Goal: Transaction & Acquisition: Book appointment/travel/reservation

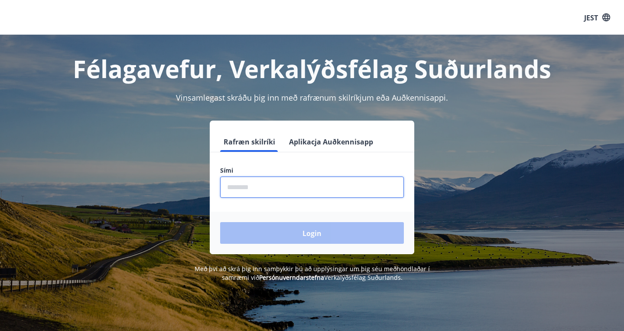
click at [255, 188] on input "phone" at bounding box center [312, 186] width 184 height 21
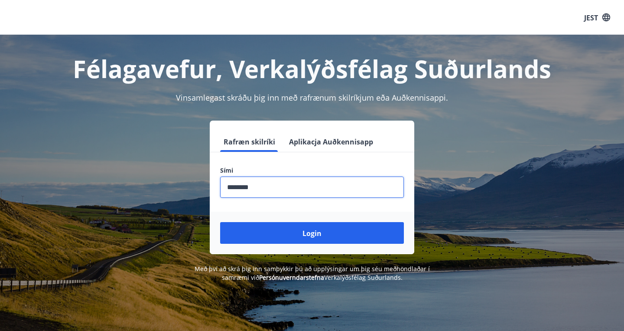
type input "********"
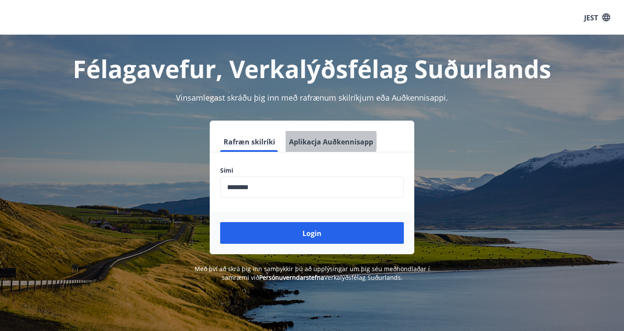
click at [313, 141] on font "Aplikacja Auðkennisapp" at bounding box center [331, 142] width 84 height 10
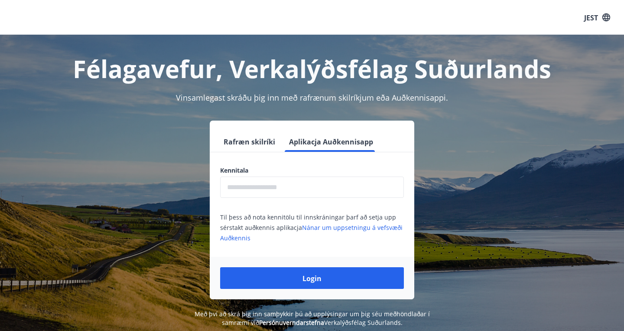
click at [279, 186] on input "text" at bounding box center [312, 186] width 184 height 21
type input "**********"
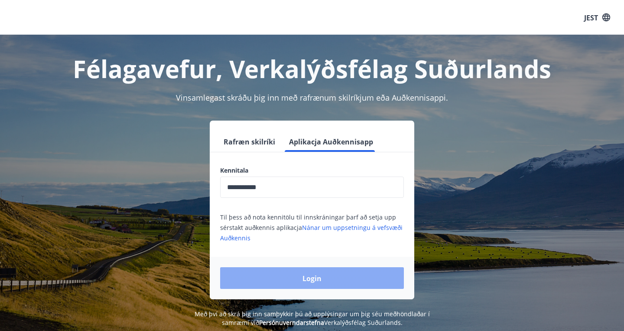
click at [280, 283] on button "Login" at bounding box center [312, 278] width 184 height 22
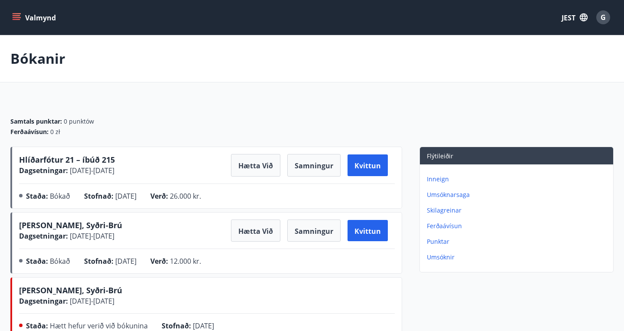
click at [38, 17] on font "Valmynd" at bounding box center [40, 18] width 31 height 10
click at [585, 16] on icon "button" at bounding box center [584, 17] width 8 height 8
click at [501, 57] on div "angielski" at bounding box center [503, 55] width 90 height 10
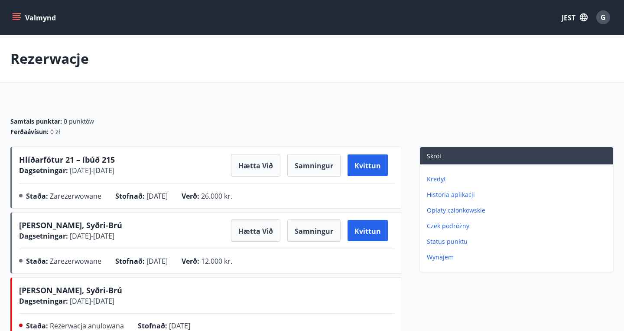
click at [443, 69] on div "Rezerwacje" at bounding box center [312, 58] width 624 height 47
click at [29, 20] on font "Valmynd" at bounding box center [40, 18] width 31 height 10
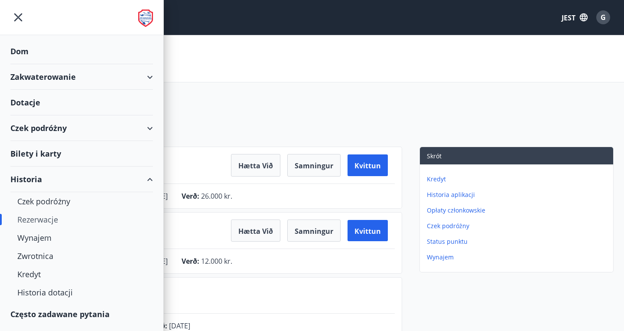
click at [49, 75] on font "Zakwaterowanie" at bounding box center [42, 76] width 65 height 10
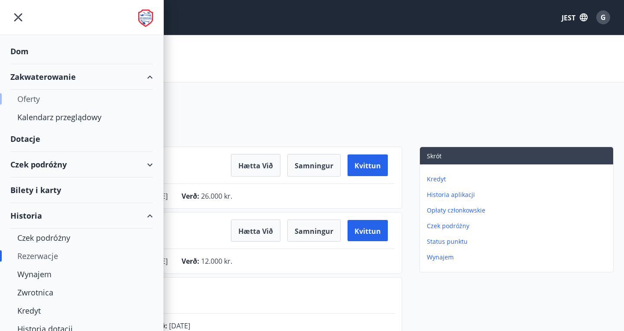
click at [48, 99] on div "Oferty" at bounding box center [81, 99] width 129 height 18
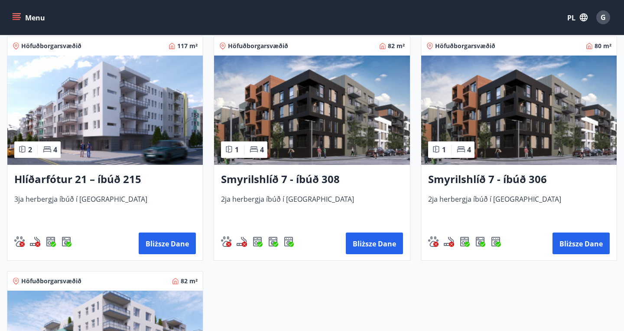
scroll to position [397, 0]
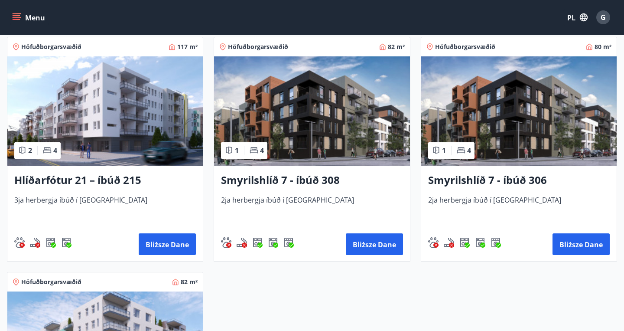
click at [131, 126] on img at bounding box center [104, 110] width 195 height 109
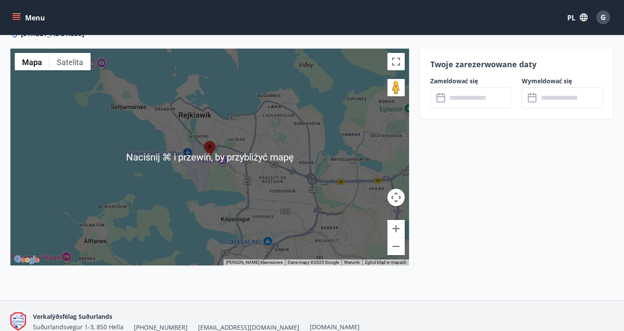
scroll to position [1167, 0]
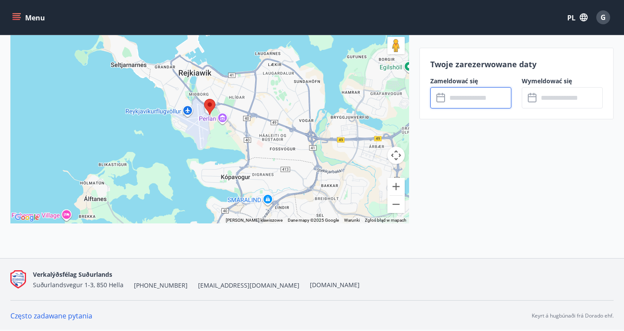
click at [457, 101] on input "text" at bounding box center [479, 97] width 65 height 21
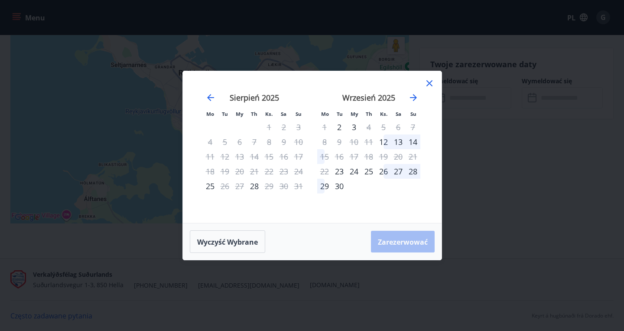
click at [427, 86] on icon at bounding box center [429, 83] width 10 height 10
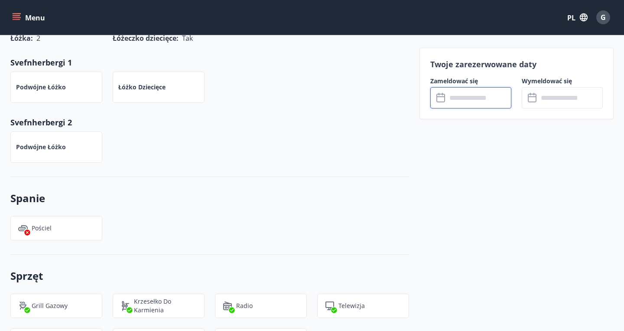
scroll to position [379, 0]
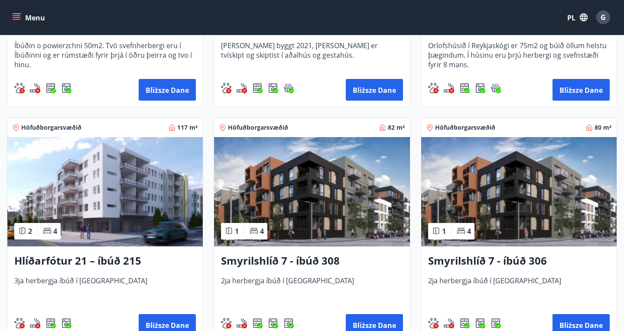
scroll to position [322, 0]
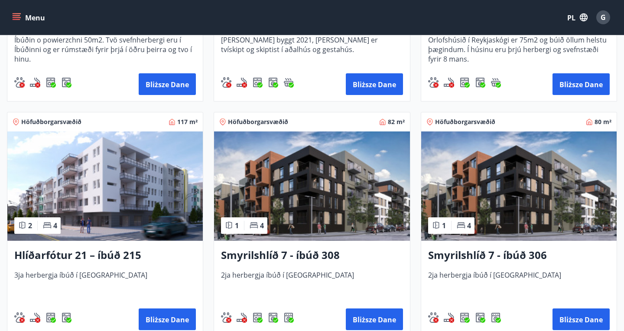
click at [301, 199] on img at bounding box center [311, 185] width 195 height 109
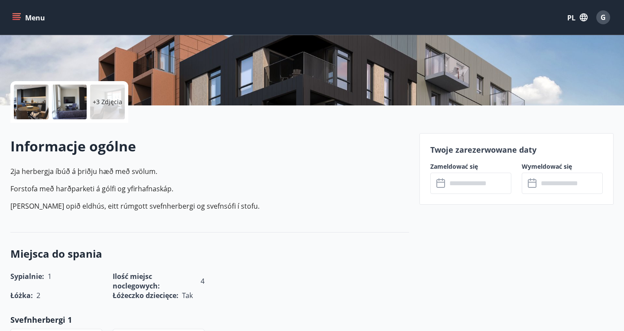
scroll to position [168, 0]
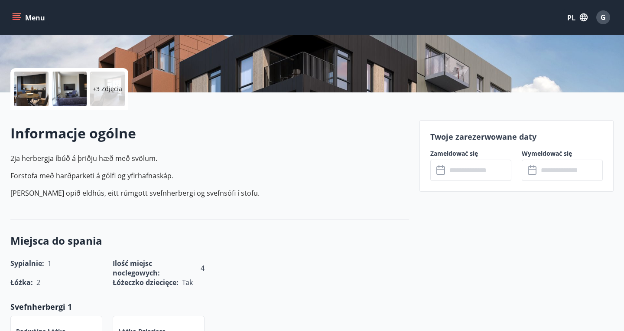
click at [440, 178] on div "​ ​" at bounding box center [470, 169] width 81 height 21
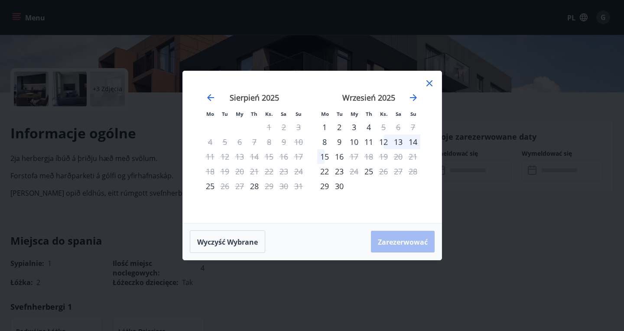
click at [427, 84] on icon at bounding box center [429, 83] width 10 height 10
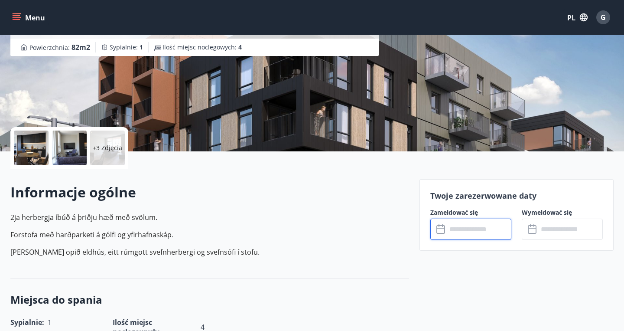
scroll to position [0, 0]
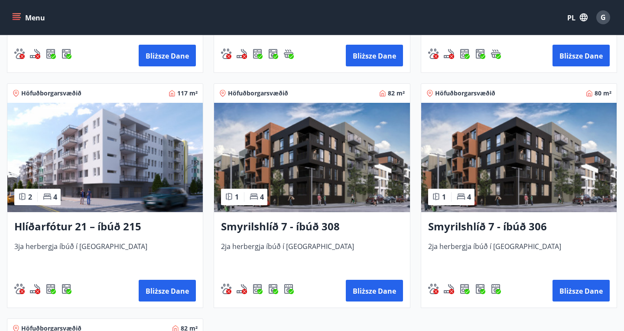
scroll to position [349, 0]
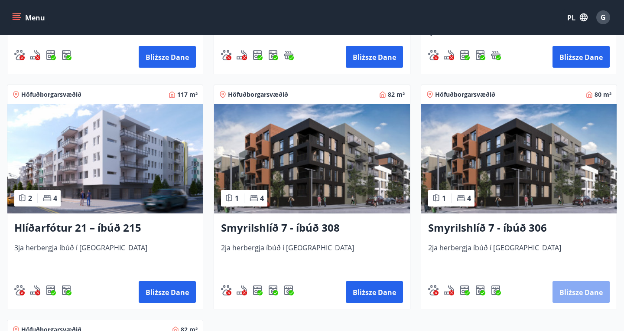
click at [570, 290] on font "Bliższe dane" at bounding box center [580, 292] width 43 height 10
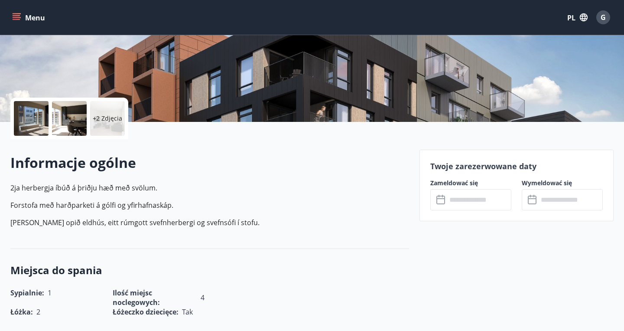
scroll to position [142, 0]
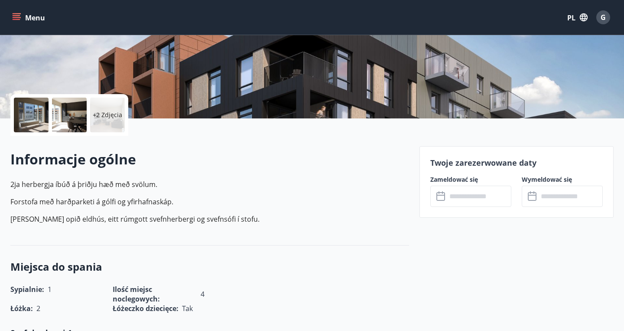
click at [443, 198] on icon at bounding box center [441, 196] width 10 height 10
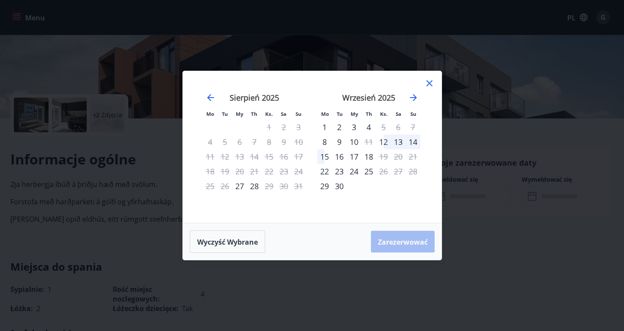
click at [425, 82] on icon at bounding box center [429, 83] width 10 height 10
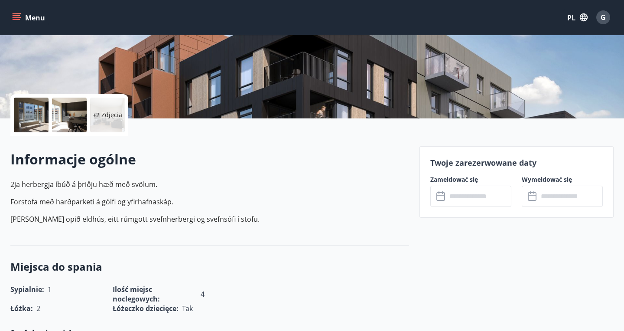
scroll to position [0, 0]
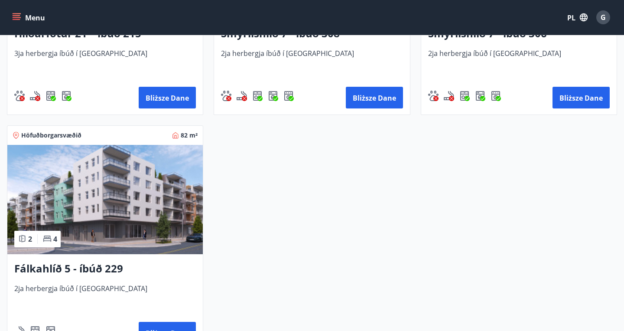
scroll to position [549, 0]
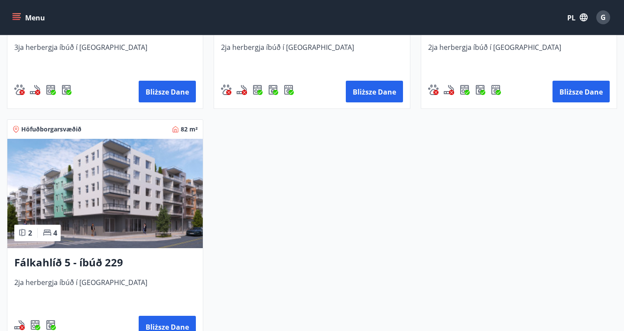
click at [131, 173] on img at bounding box center [104, 193] width 195 height 109
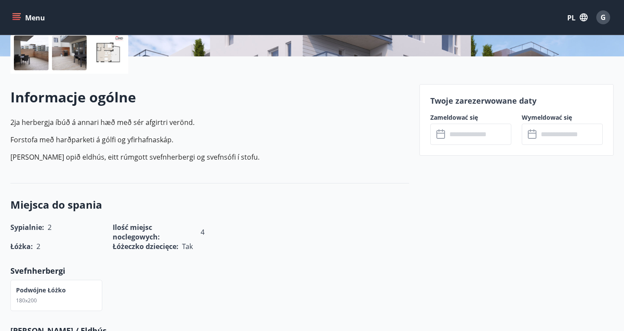
scroll to position [236, 0]
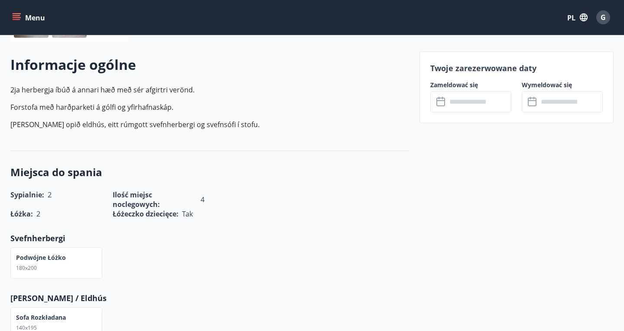
click at [445, 107] on div "​ ​" at bounding box center [470, 101] width 81 height 21
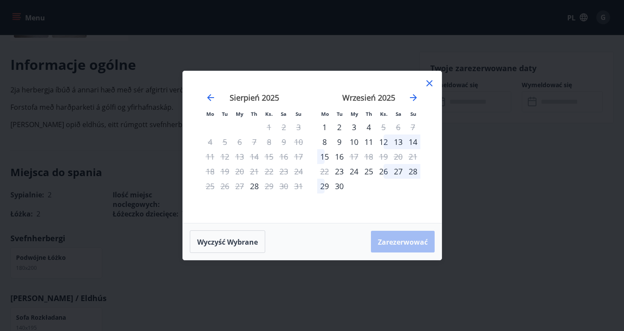
click at [428, 86] on icon at bounding box center [429, 83] width 10 height 10
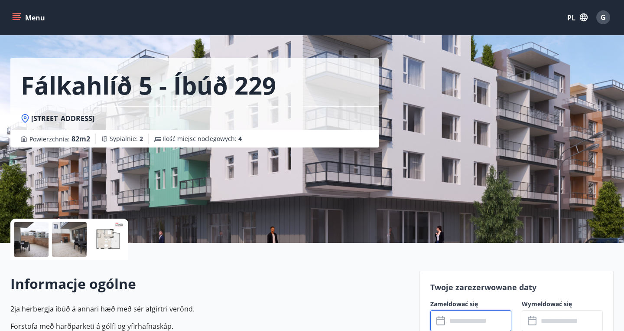
scroll to position [0, 0]
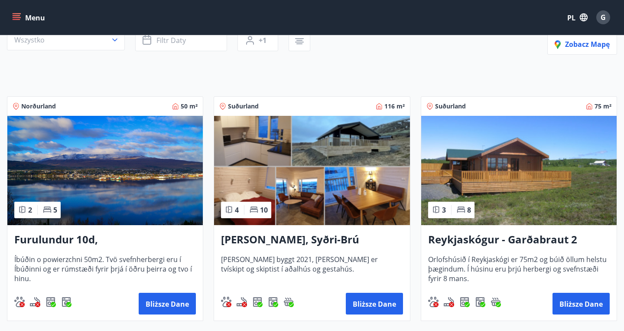
scroll to position [106, 0]
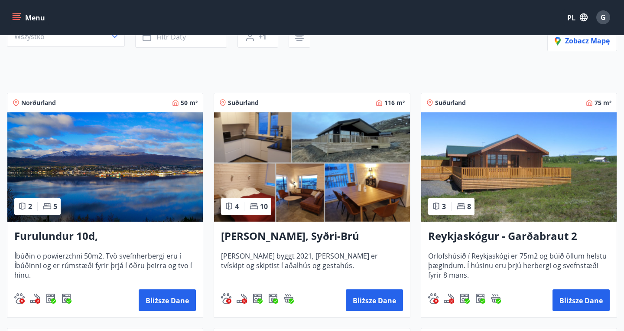
click at [480, 154] on img at bounding box center [518, 166] width 195 height 109
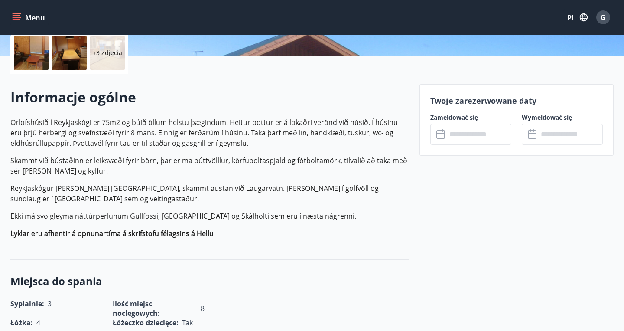
scroll to position [210, 0]
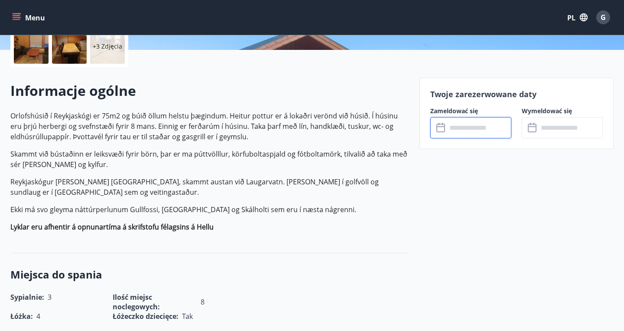
click at [447, 127] on input "text" at bounding box center [479, 127] width 65 height 21
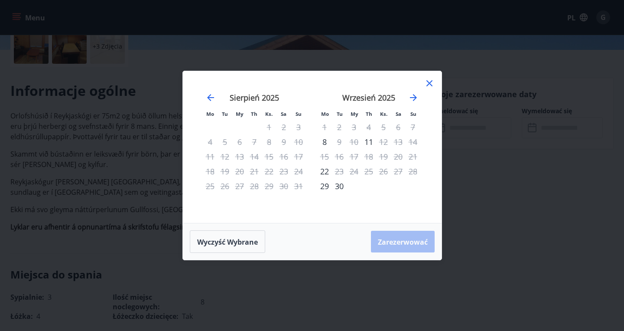
click at [429, 84] on icon at bounding box center [429, 83] width 10 height 10
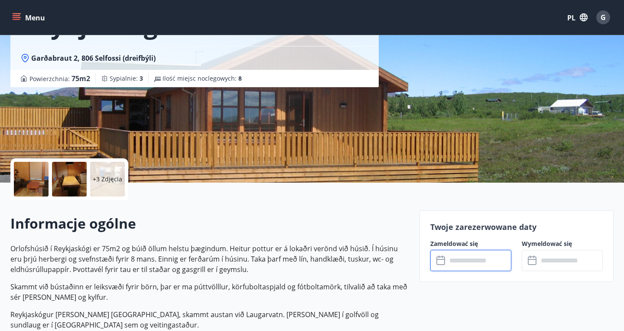
scroll to position [0, 0]
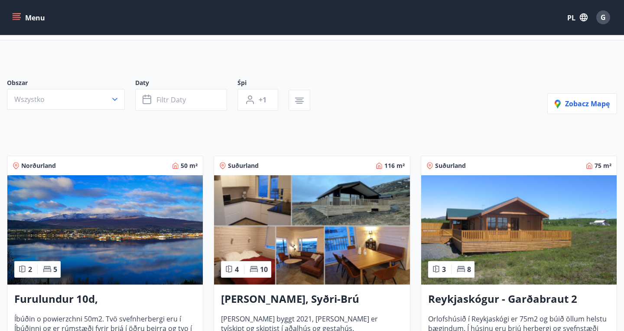
scroll to position [58, 0]
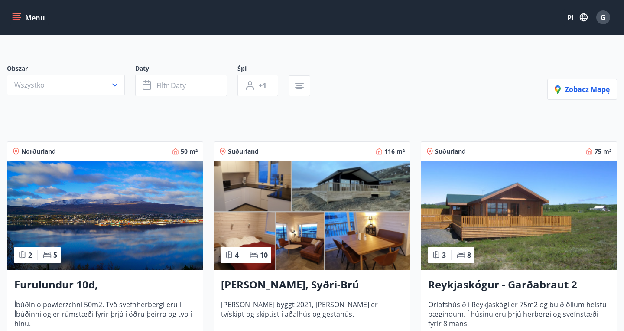
click at [317, 221] on img at bounding box center [311, 215] width 195 height 109
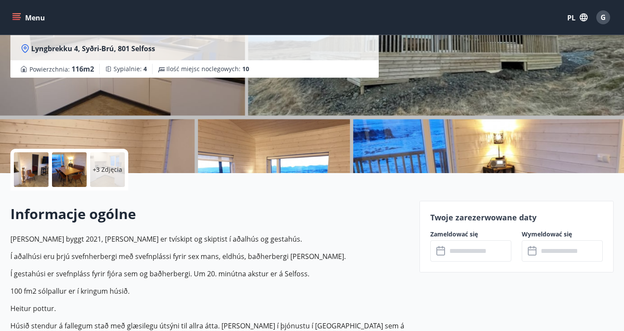
scroll to position [88, 0]
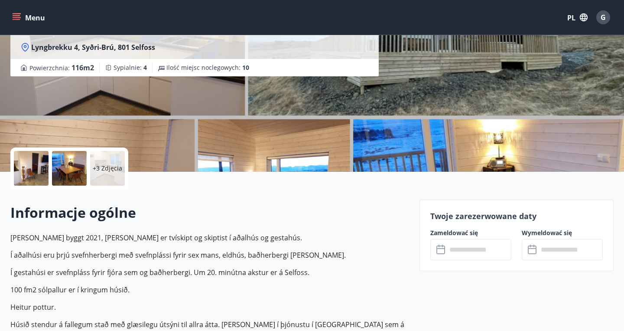
click at [442, 254] on icon at bounding box center [441, 249] width 10 height 10
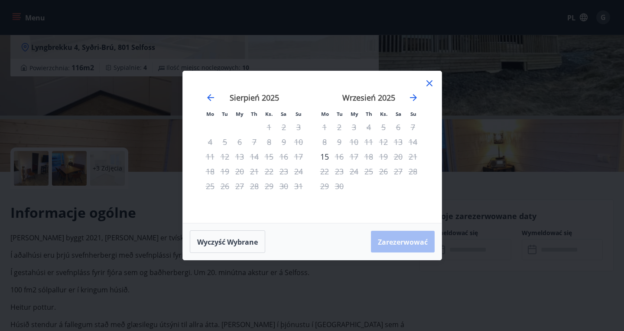
click at [430, 83] on icon at bounding box center [429, 83] width 10 height 10
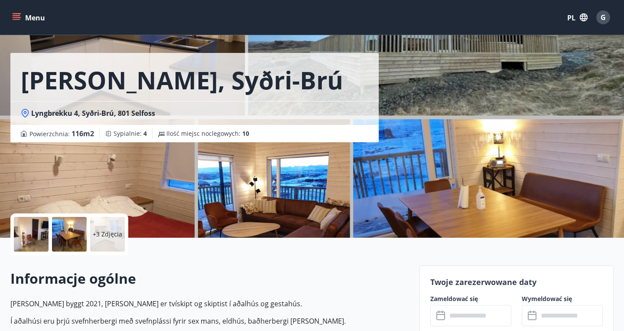
scroll to position [0, 0]
